Goal: Information Seeking & Learning: Learn about a topic

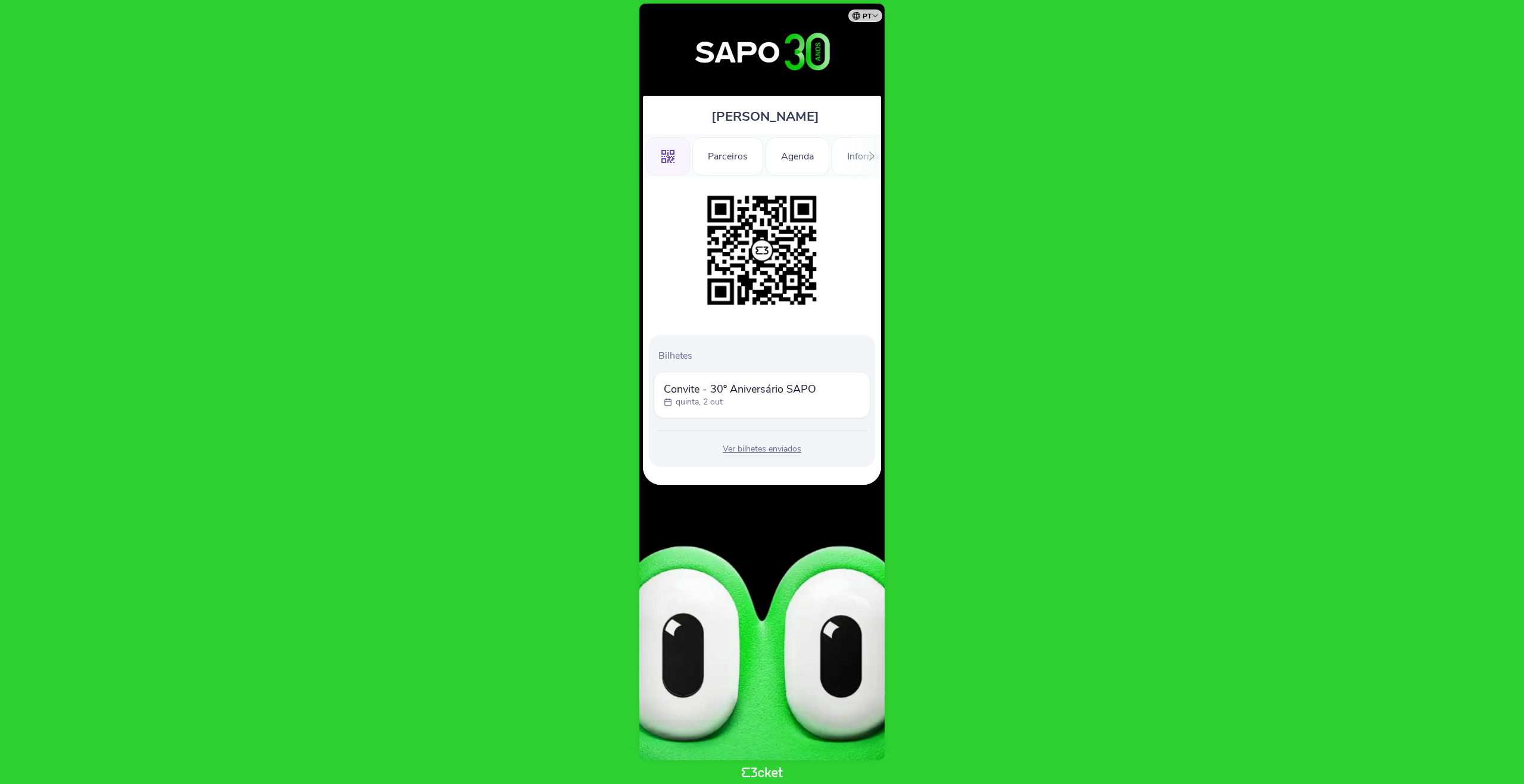
click at [849, 159] on div ".st0{fill-rule:evenodd;clip-rule:evenodd;} Parceiros Agenda Informações Adicion…" at bounding box center [761, 156] width 238 height 43
click at [724, 158] on div "Parceiros" at bounding box center [728, 156] width 70 height 38
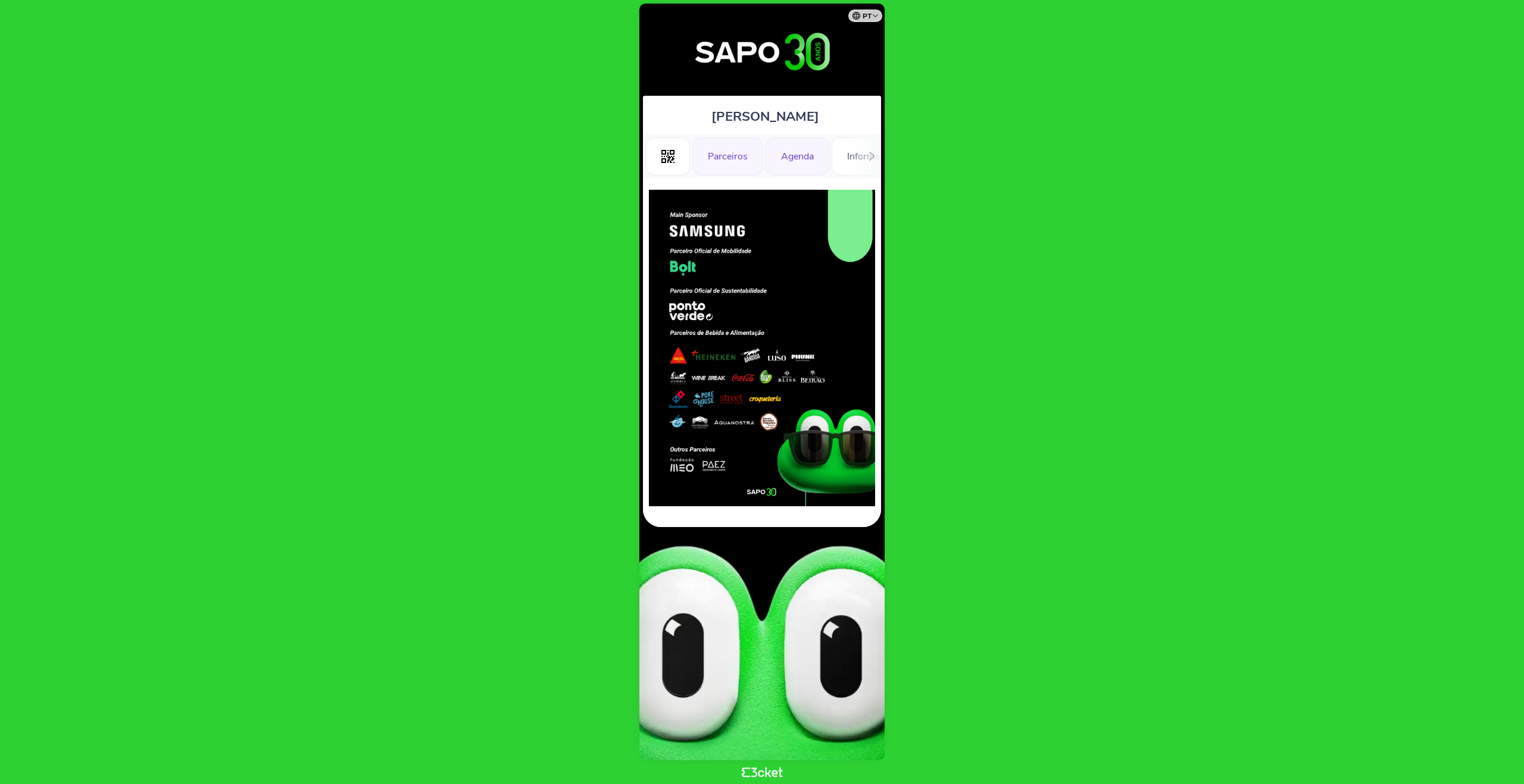
click at [789, 151] on div "Agenda" at bounding box center [797, 156] width 64 height 38
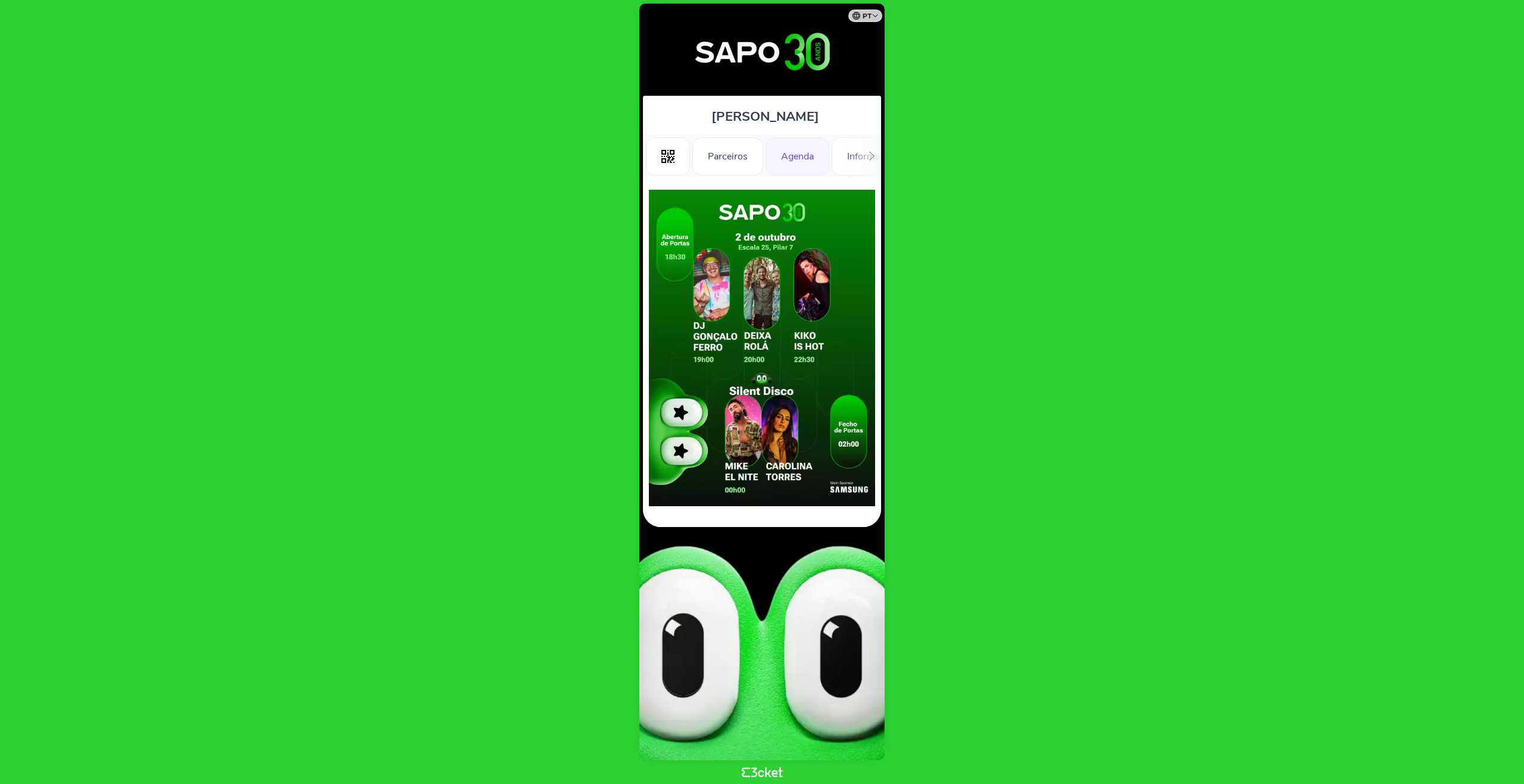
click at [824, 297] on img at bounding box center [762, 348] width 226 height 316
click at [855, 156] on div ".st0{fill-rule:evenodd;clip-rule:evenodd;} Parceiros Agenda Informações Adicion…" at bounding box center [761, 156] width 238 height 43
click at [872, 154] on icon at bounding box center [872, 156] width 9 height 9
click at [838, 157] on div "Informações" at bounding box center [836, 156] width 83 height 38
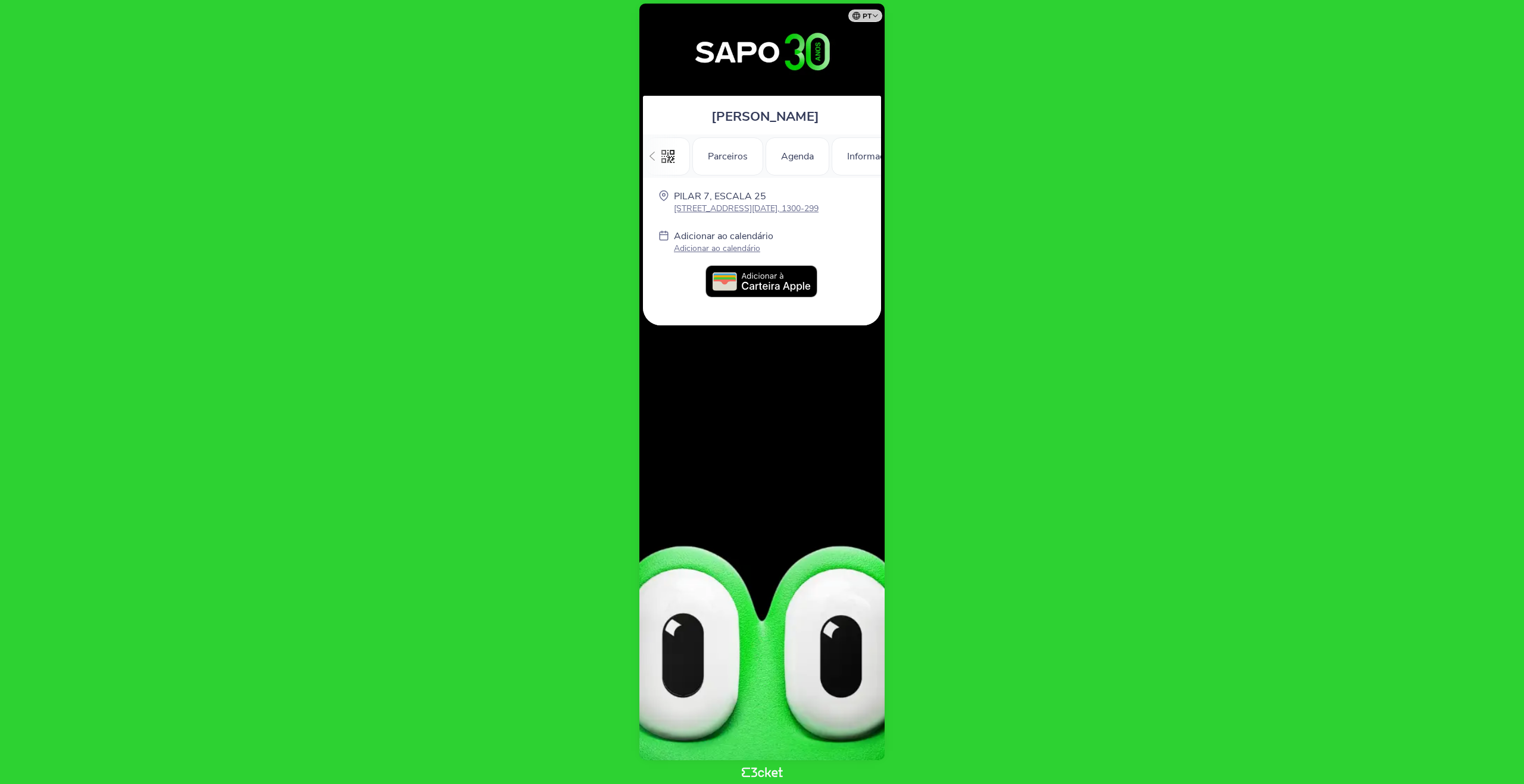
scroll to position [0, 169]
click at [739, 206] on p "[STREET_ADDRESS][DATE], 1300-299" at bounding box center [746, 208] width 145 height 11
click at [688, 208] on p "[STREET_ADDRESS][DATE], 1300-299" at bounding box center [746, 208] width 145 height 11
click at [723, 250] on p "Adicionar ao calendário" at bounding box center [723, 248] width 100 height 11
drag, startPoint x: 694, startPoint y: 207, endPoint x: 1328, endPoint y: 69, distance: 648.8
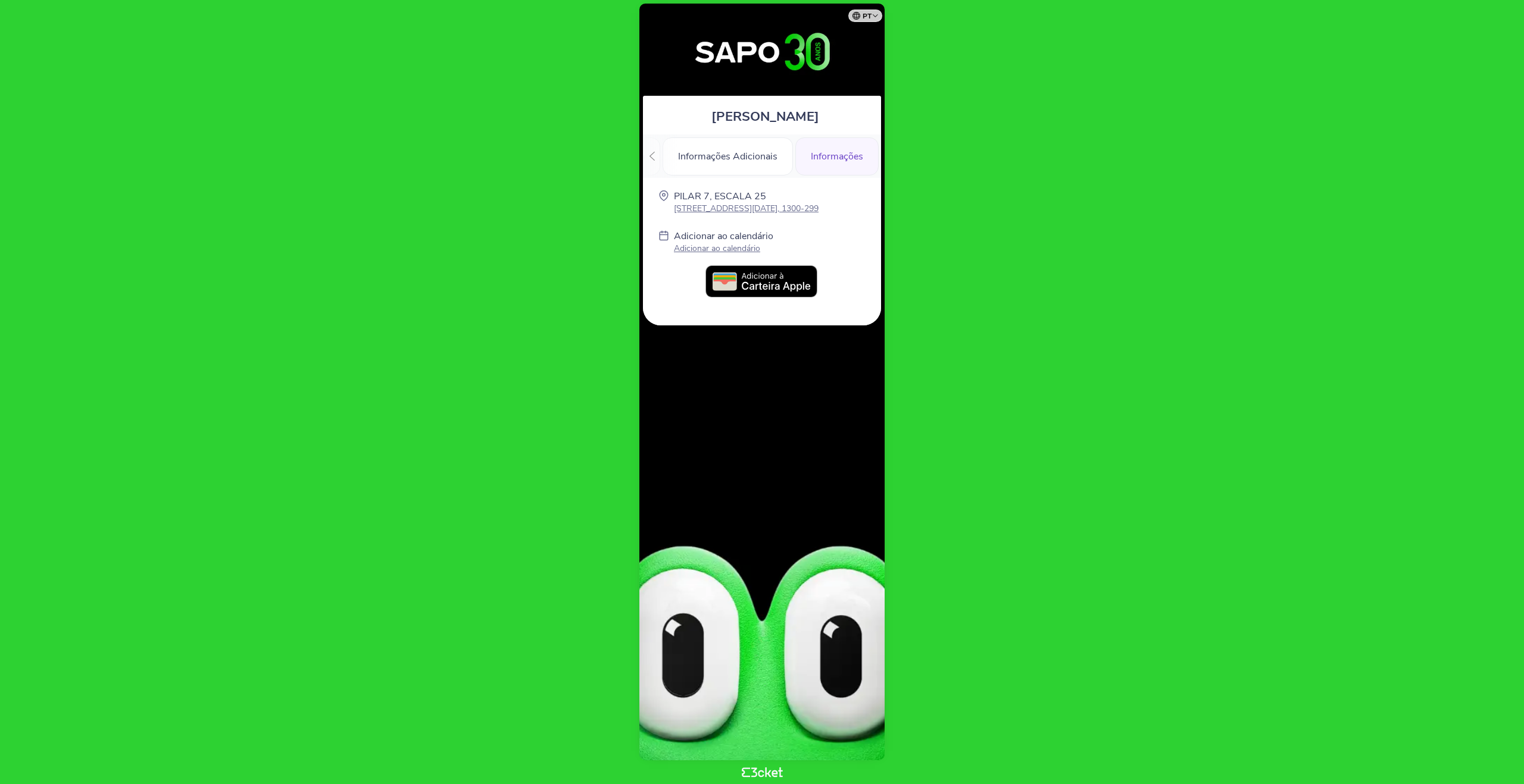
click at [0, 0] on html "pt Português ([GEOGRAPHIC_DATA]) English Español Catalan [DEMOGRAPHIC_DATA] [PE…" at bounding box center [762, 392] width 1524 height 784
